Goal: Transaction & Acquisition: Purchase product/service

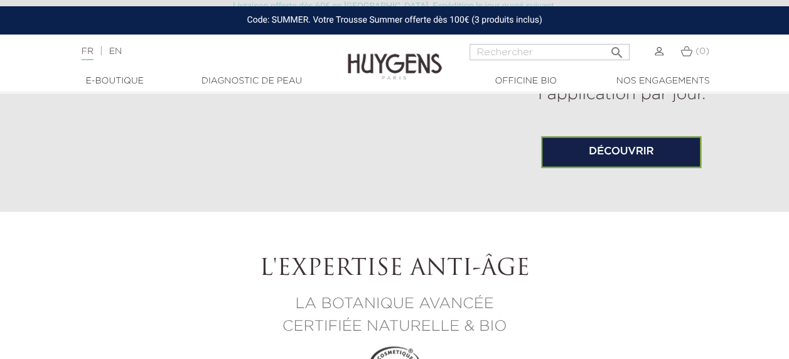
scroll to position [997, 0]
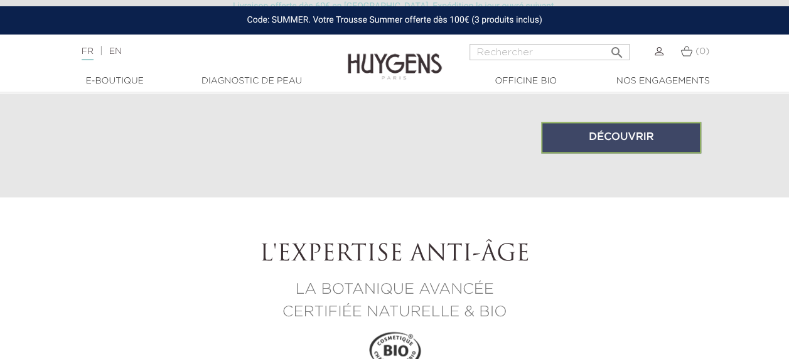
click at [597, 134] on link "Découvrir" at bounding box center [621, 137] width 160 height 31
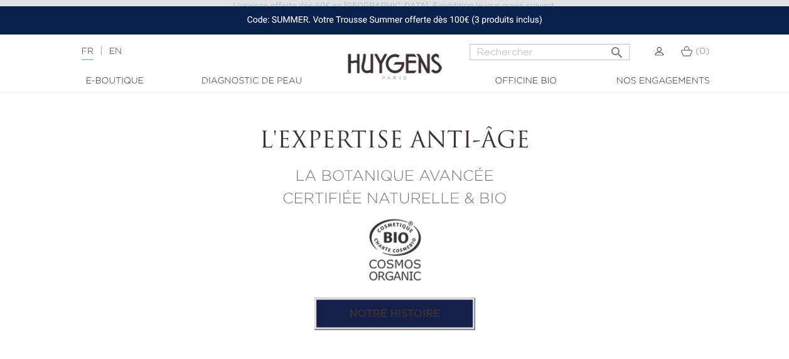
scroll to position [1117, 0]
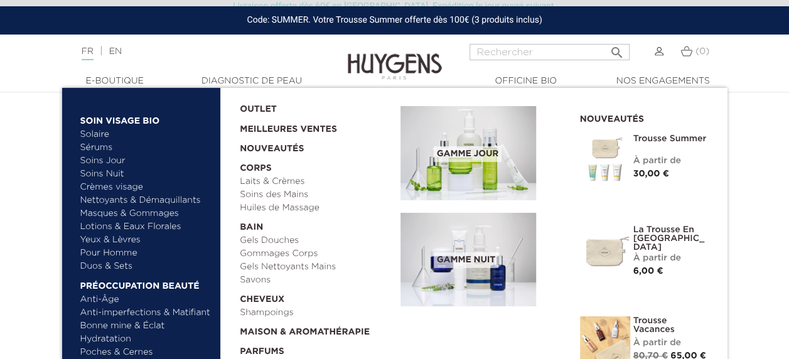
click at [100, 242] on link "Yeux & Lèvres" at bounding box center [145, 240] width 131 height 13
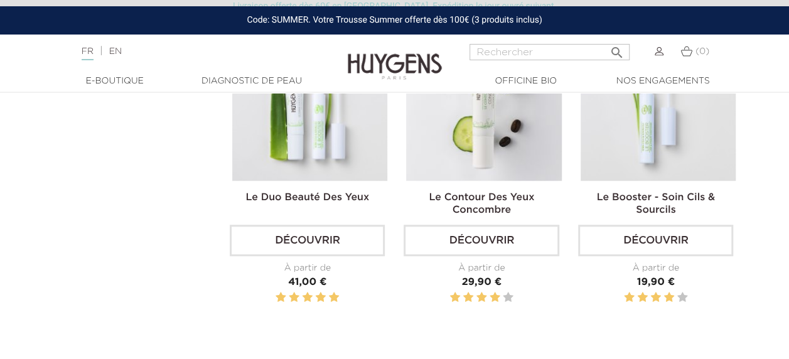
scroll to position [401, 0]
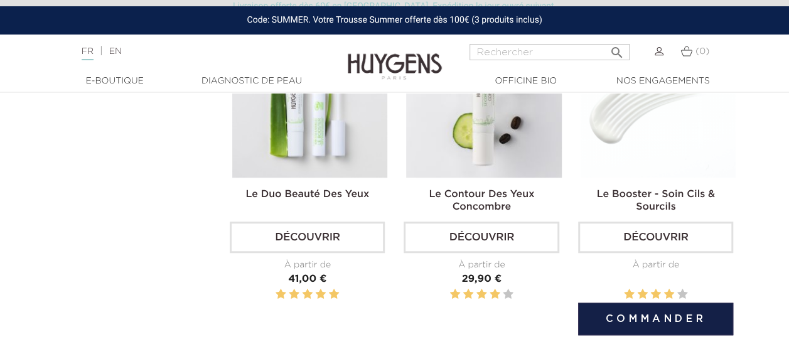
click at [661, 241] on link "Découvrir" at bounding box center [655, 237] width 155 height 31
